Goal: Information Seeking & Learning: Learn about a topic

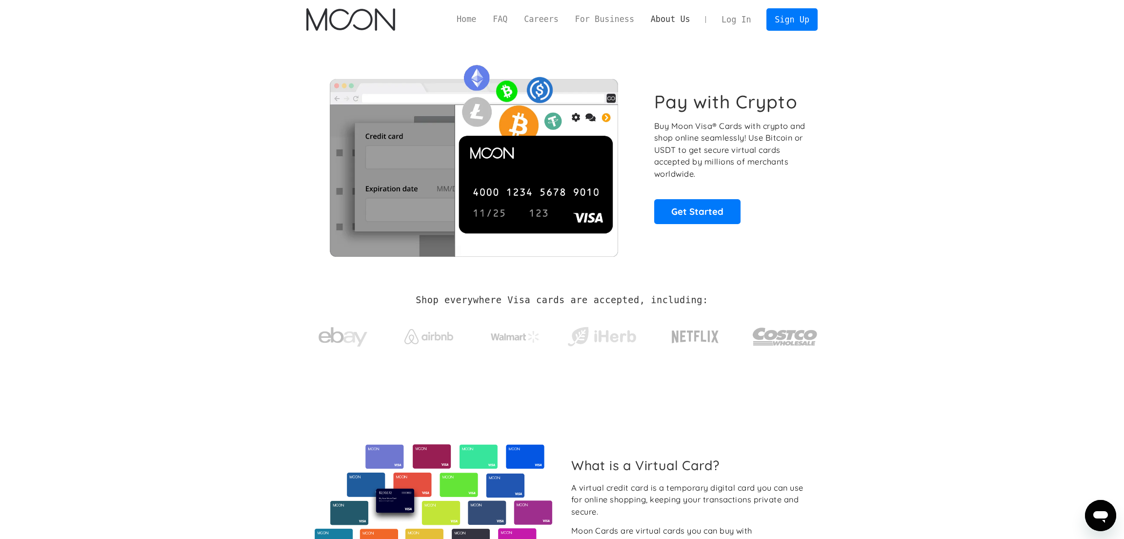
click at [657, 22] on link "About Us" at bounding box center [671, 19] width 56 height 12
click at [757, 149] on p "Buy Moon Visa® Cards with crypto and shop online seamlessly! Use Bitcoin or USD…" at bounding box center [730, 150] width 153 height 60
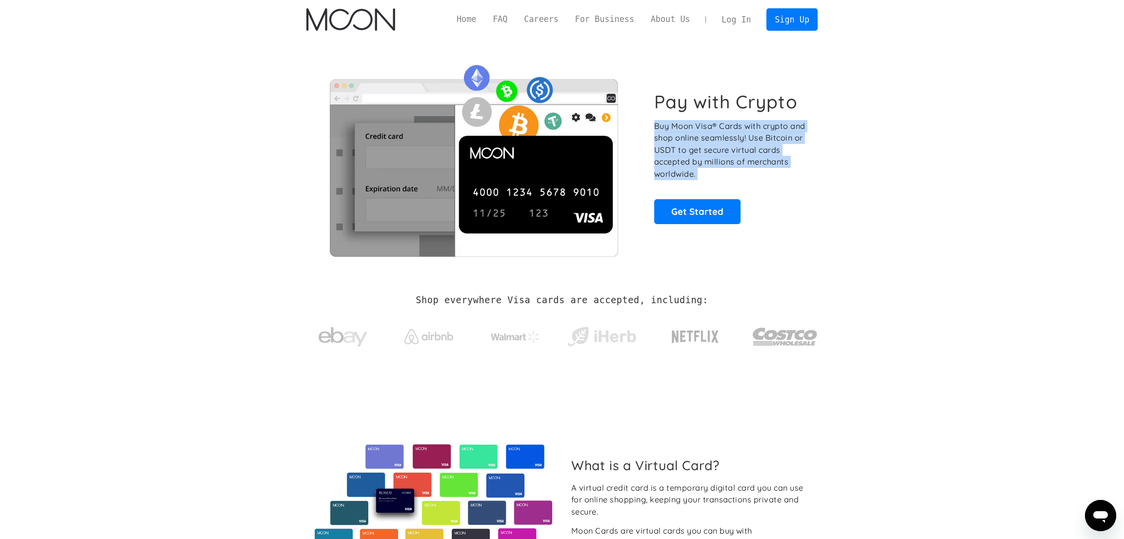
drag, startPoint x: 757, startPoint y: 149, endPoint x: 893, endPoint y: 236, distance: 161.9
click at [759, 149] on p "Buy Moon Visa® Cards with crypto and shop online seamlessly! Use Bitcoin or USD…" at bounding box center [730, 150] width 153 height 60
click at [893, 236] on section "Pay with Crypto Buy Moon Visa® Cards with crypto and shop online seamlessly! Us…" at bounding box center [562, 157] width 1124 height 237
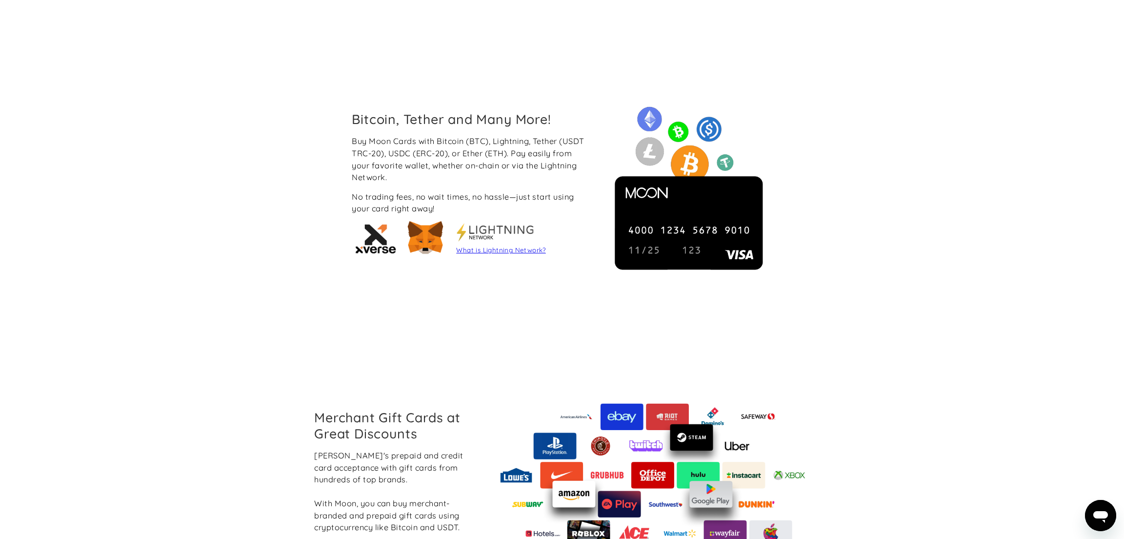
scroll to position [805, 0]
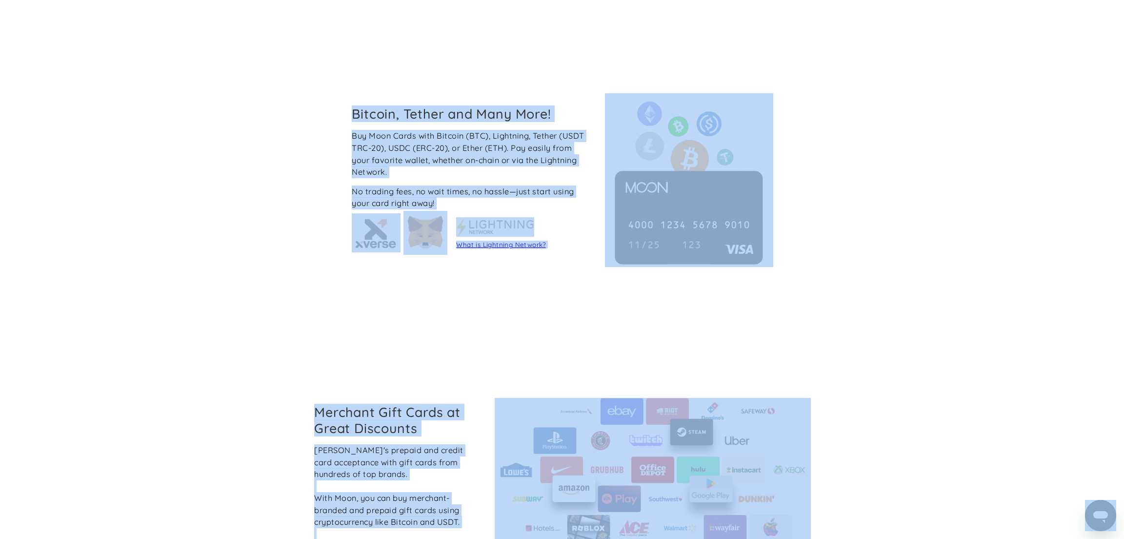
click at [943, 166] on div "Bitcoin, Tether and Many More! Buy Moon Cards with Bitcoin (BTC), Lightning, Te…" at bounding box center [562, 180] width 1124 height 304
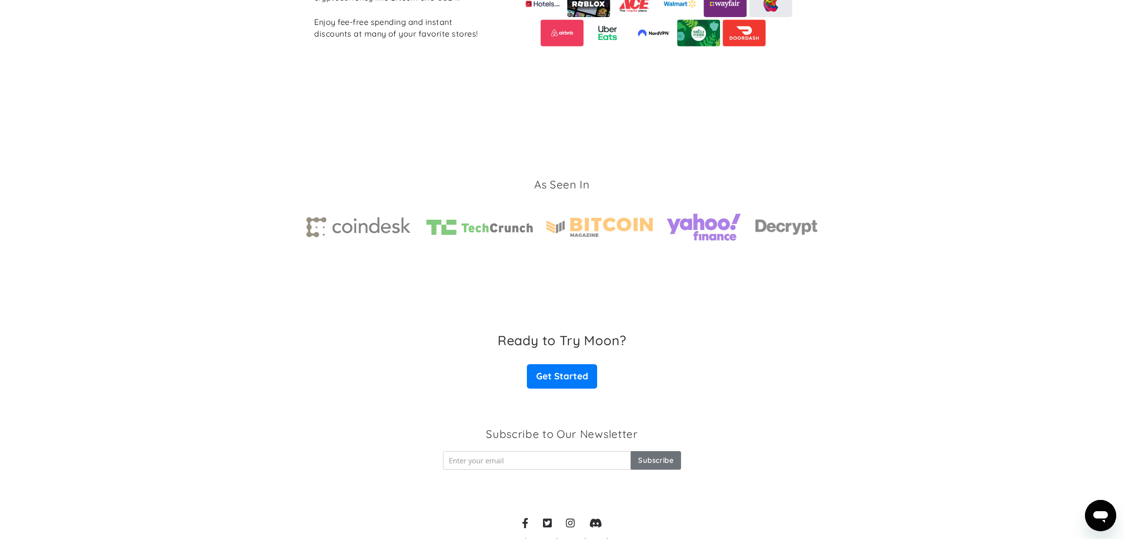
scroll to position [1371, 0]
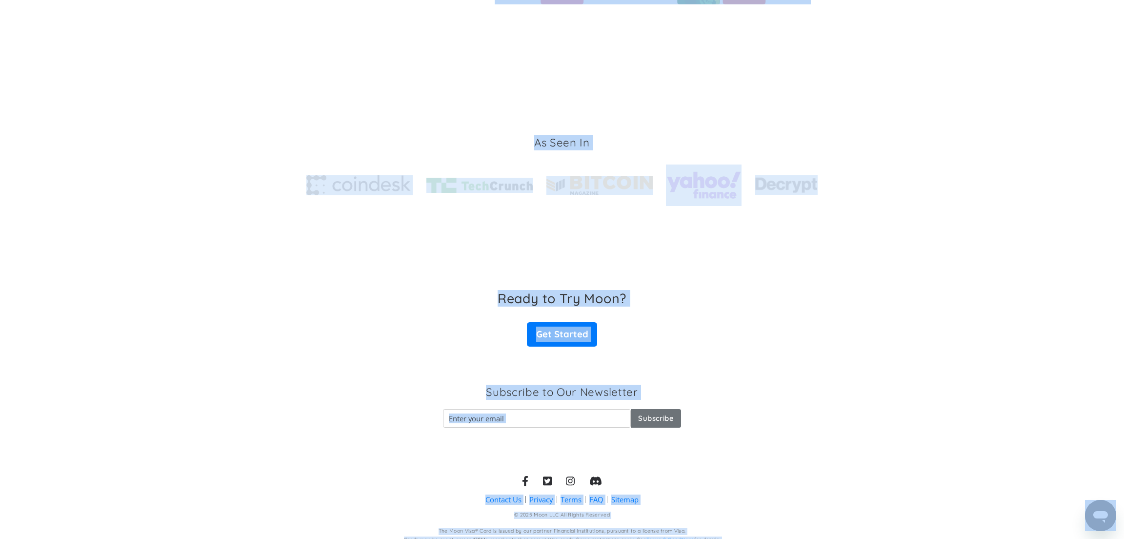
click at [921, 222] on section "As Seen In" at bounding box center [562, 170] width 1124 height 201
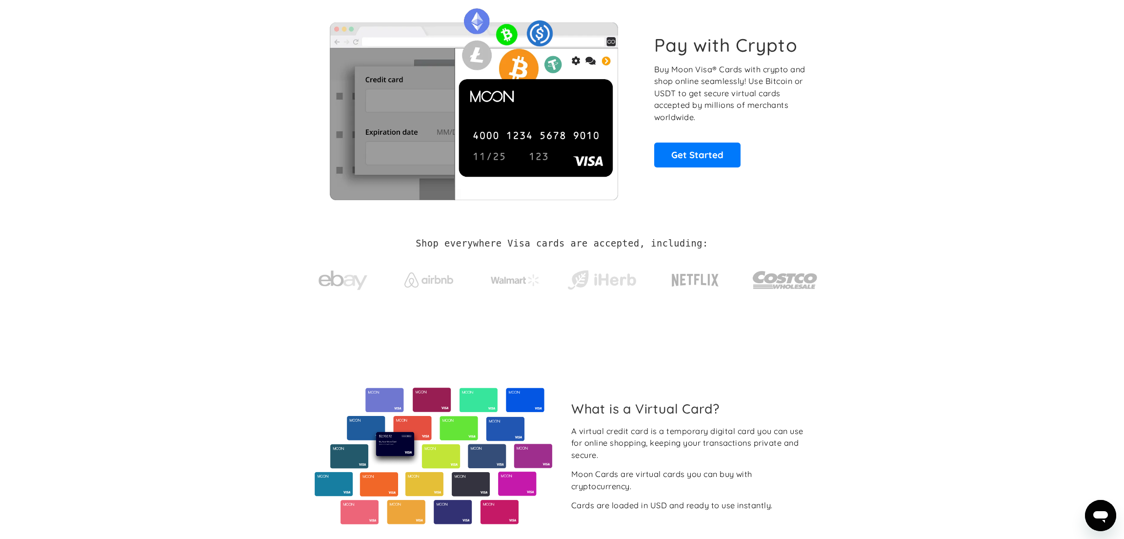
scroll to position [0, 0]
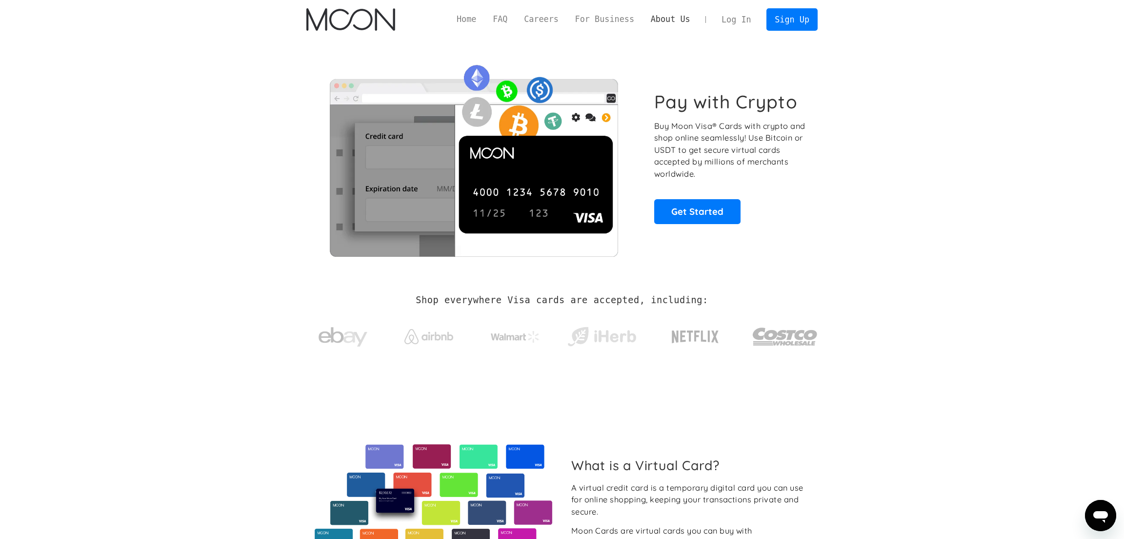
click at [675, 21] on link "About Us" at bounding box center [671, 19] width 56 height 12
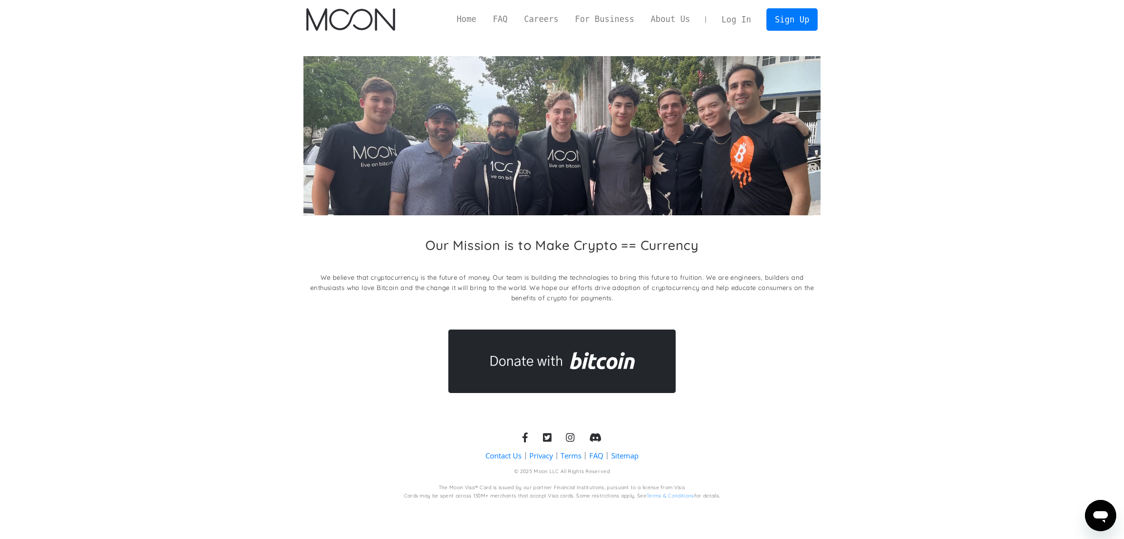
click at [674, 241] on h2 "Our Mission is to Make Crypto == Currency" at bounding box center [561, 245] width 273 height 16
click at [753, 256] on div "Our Mission is to Make Crypto == Currency We believe that cryptocurrency is the…" at bounding box center [562, 272] width 518 height 71
click at [571, 242] on h2 "Our Mission is to Make Crypto == Currency" at bounding box center [561, 245] width 273 height 16
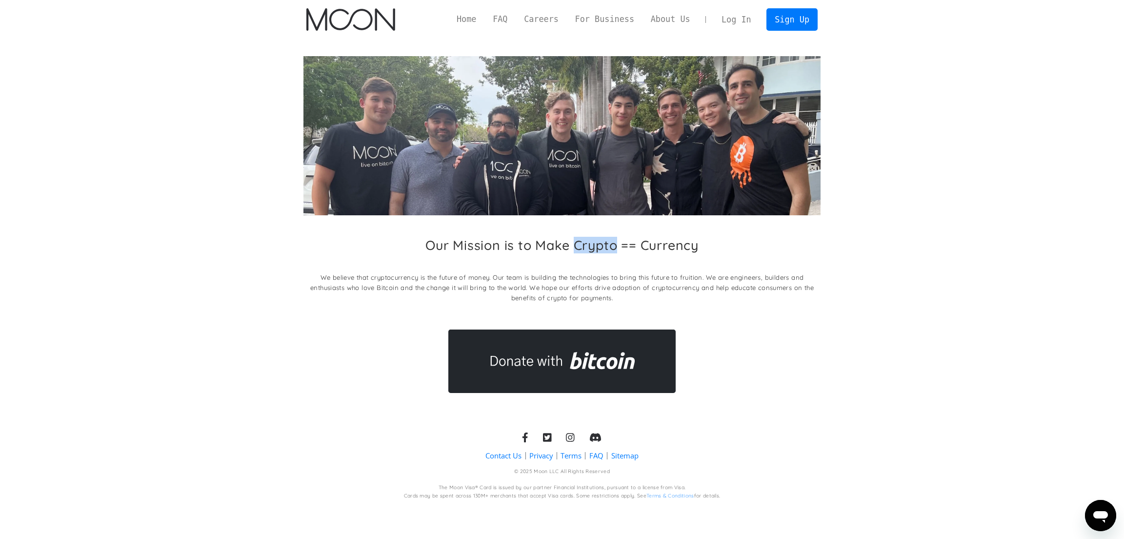
click at [571, 242] on h2 "Our Mission is to Make Crypto == Currency" at bounding box center [561, 245] width 273 height 16
click at [558, 235] on div "Our Mission is to Make Crypto == Currency We believe that cryptocurrency is the…" at bounding box center [562, 224] width 518 height 337
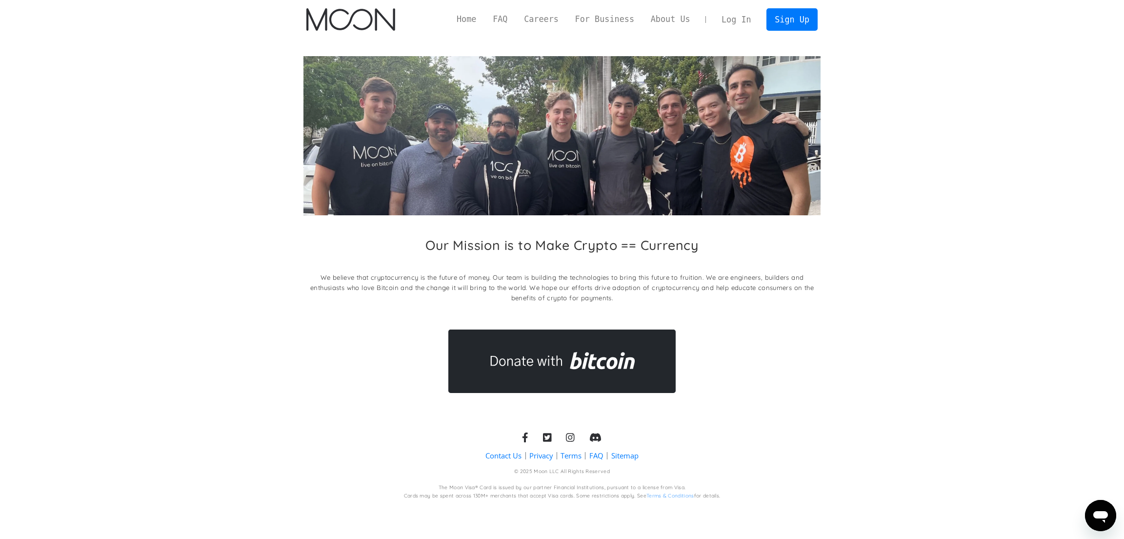
click at [607, 224] on div "Our Mission is to Make Crypto == Currency We believe that cryptocurrency is the…" at bounding box center [562, 224] width 518 height 337
click at [542, 23] on link "Careers" at bounding box center [541, 19] width 51 height 12
click at [492, 22] on link "FAQ" at bounding box center [499, 19] width 31 height 12
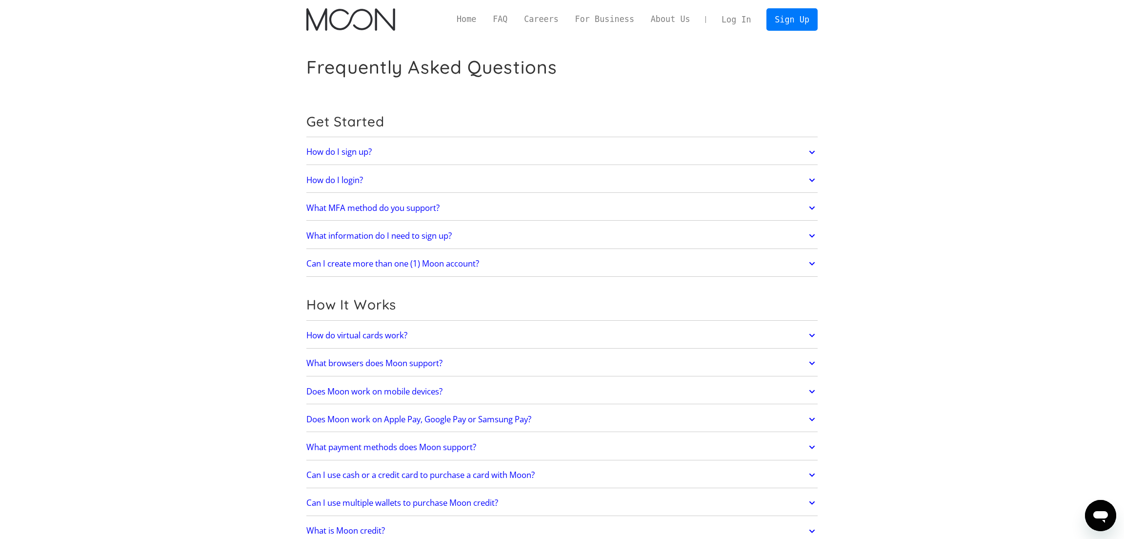
click at [569, 168] on div "How do I login? Head to paywithmoon.com/login to get started." at bounding box center [561, 179] width 511 height 25
click at [553, 178] on link "How do I login?" at bounding box center [561, 180] width 511 height 20
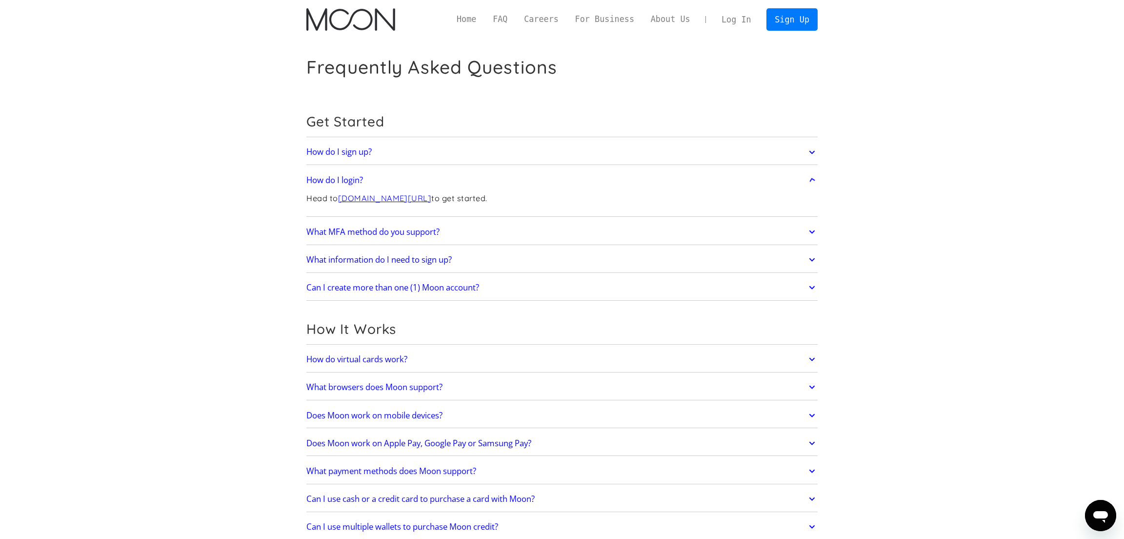
click at [553, 178] on link "How do I login?" at bounding box center [561, 180] width 511 height 20
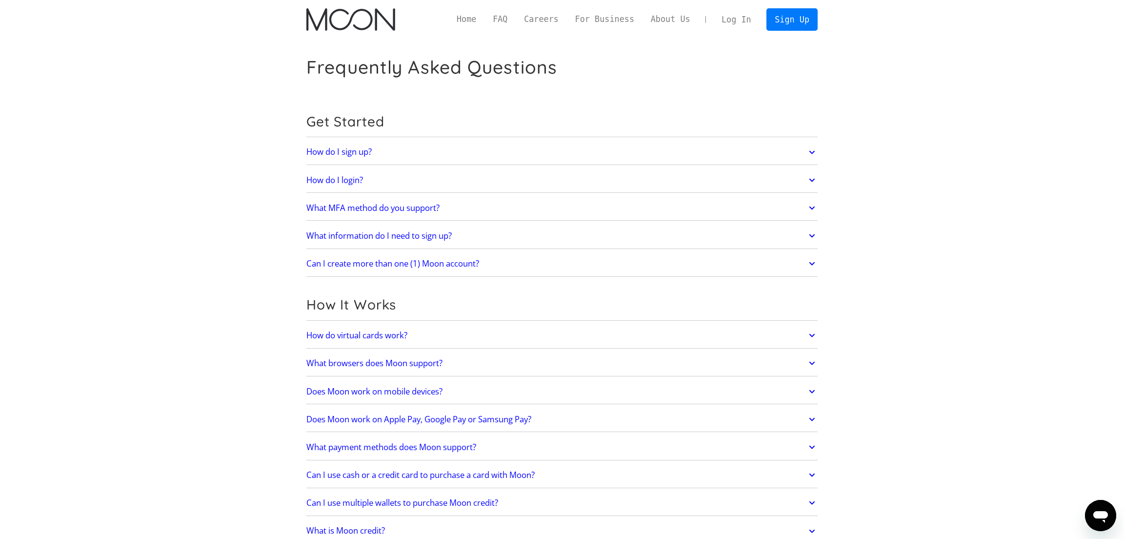
click at [542, 131] on div "Get Started" at bounding box center [561, 124] width 511 height 26
click at [542, 145] on link "How do I sign up?" at bounding box center [561, 152] width 511 height 20
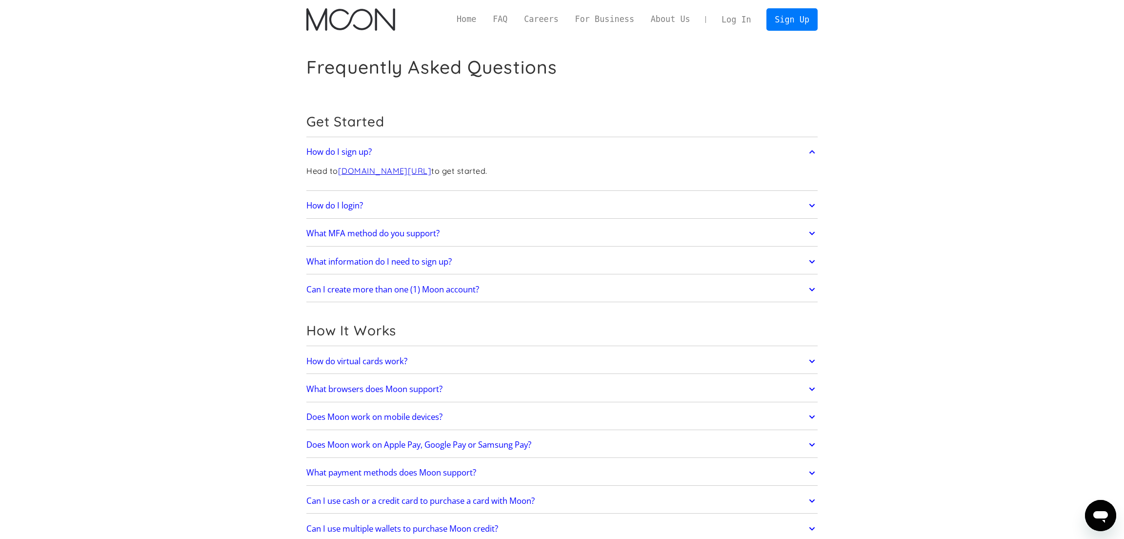
click at [542, 145] on link "How do I sign up?" at bounding box center [561, 152] width 511 height 20
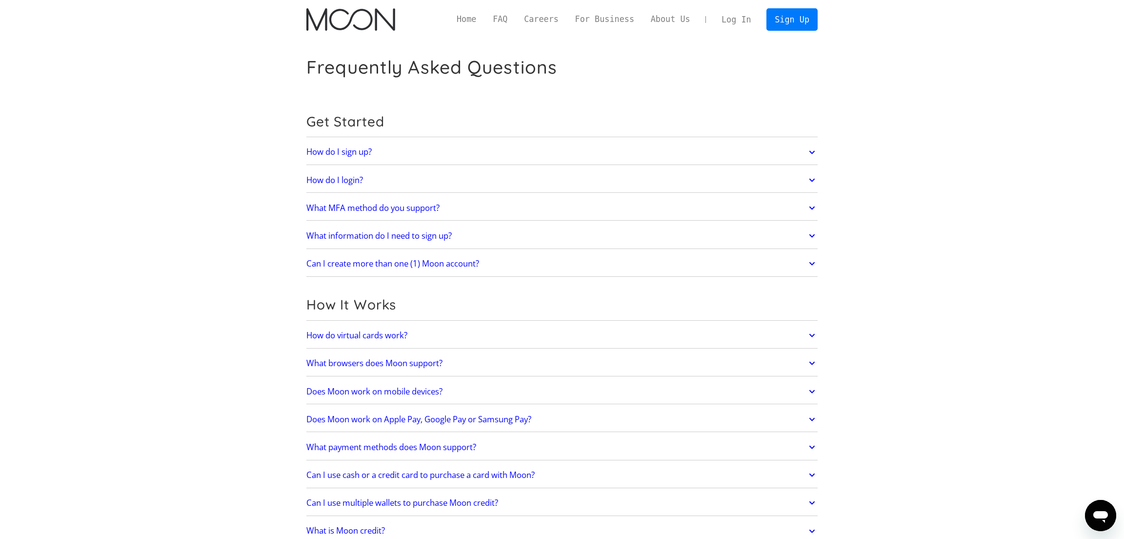
click at [362, 10] on img "home" at bounding box center [350, 19] width 88 height 22
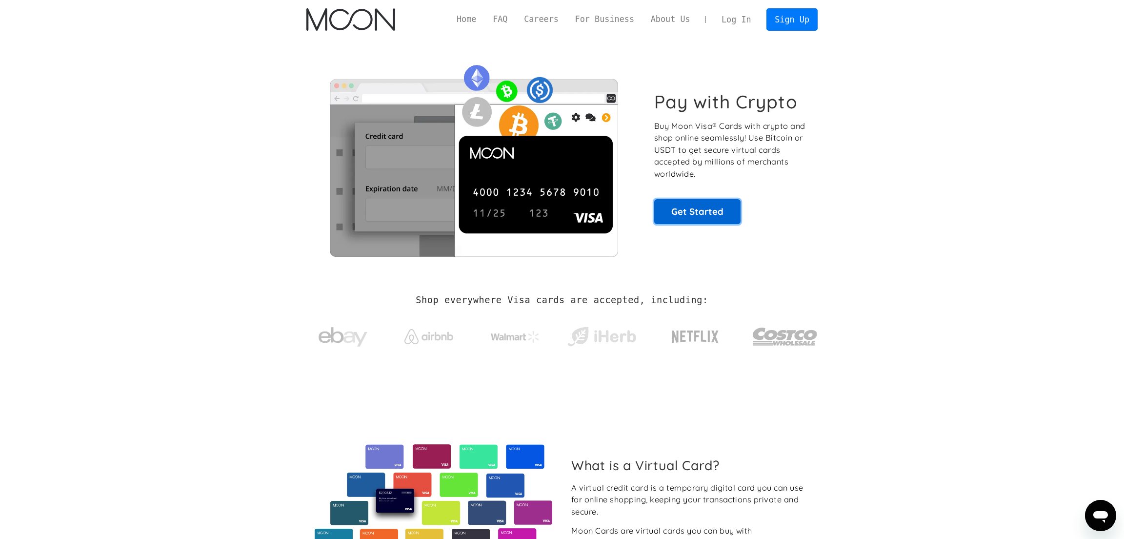
click at [689, 216] on link "Get Started" at bounding box center [697, 211] width 86 height 24
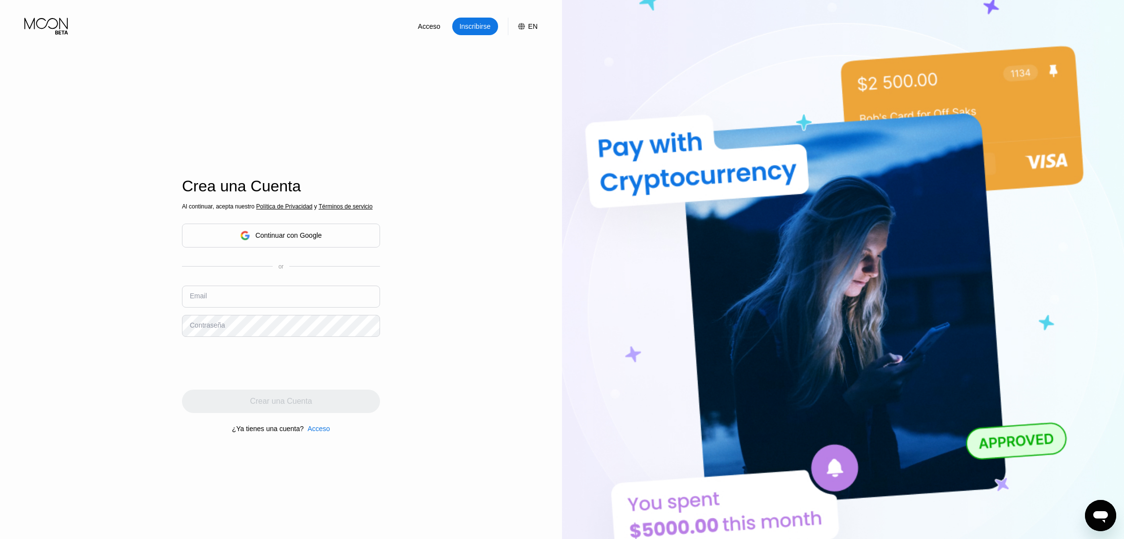
click at [294, 282] on div "Al continuar, acepta nuestro Política de Privacidad y Términos de servicio Cont…" at bounding box center [281, 317] width 198 height 235
click at [294, 289] on input "text" at bounding box center [281, 296] width 198 height 22
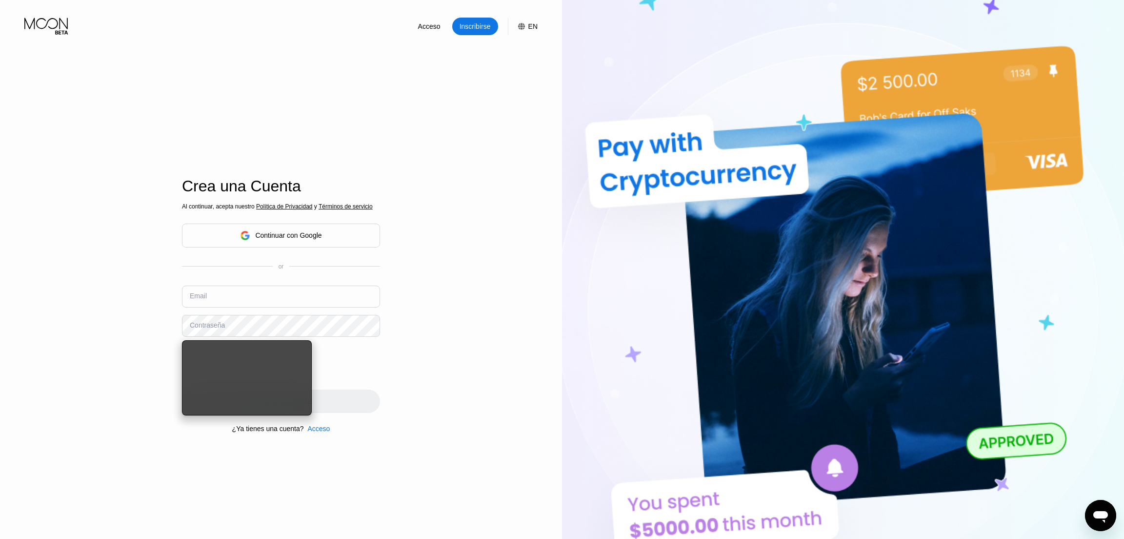
click at [506, 311] on div "Acceso Inscribirse EN Idioma English Ahorrar Crea una Cuenta Al continuar, acep…" at bounding box center [281, 296] width 562 height 592
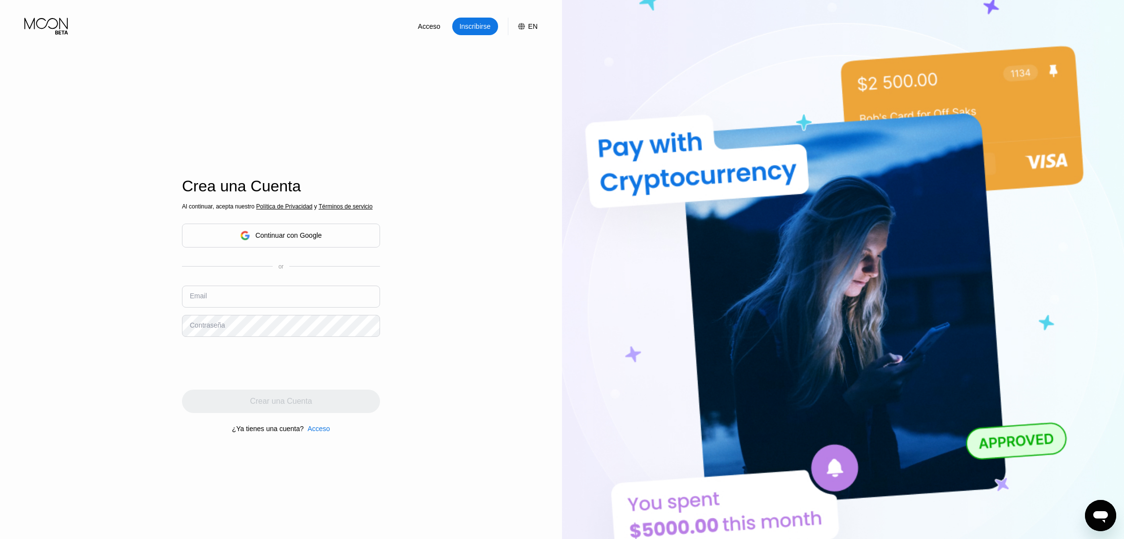
scroll to position [198, 0]
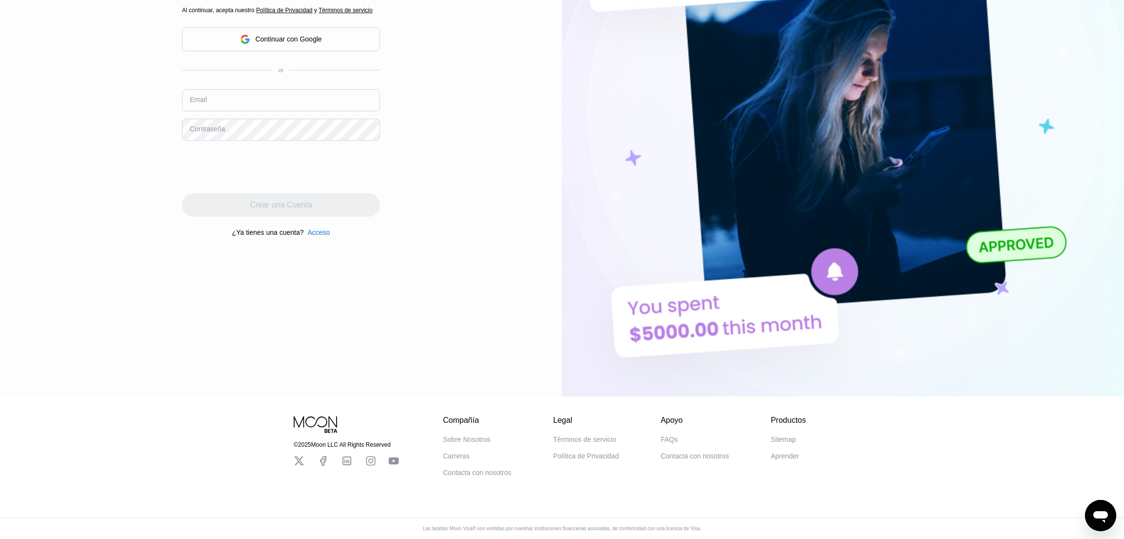
click at [483, 438] on div "Sobre Nosotros" at bounding box center [466, 439] width 47 height 8
